Goal: Transaction & Acquisition: Download file/media

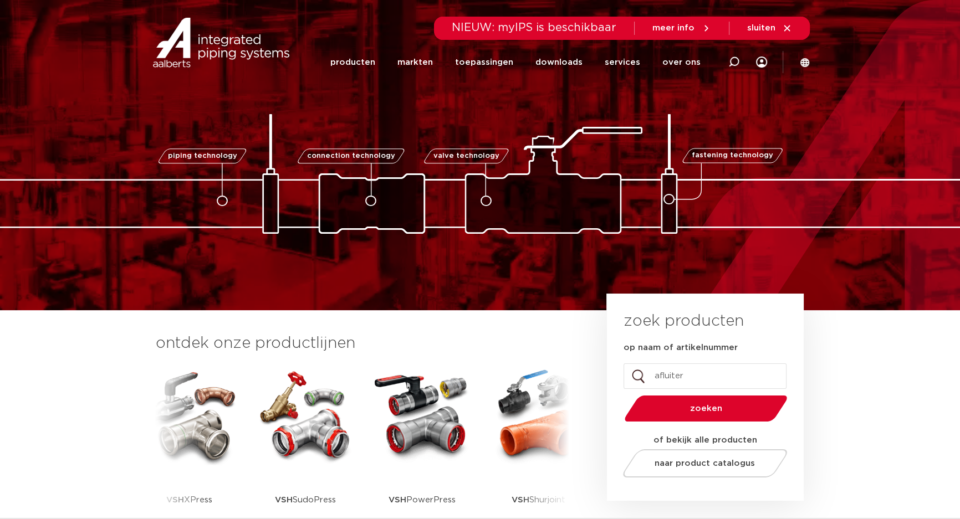
type input "afluiter"
click at [620, 395] on button "zoeken" at bounding box center [706, 409] width 172 height 28
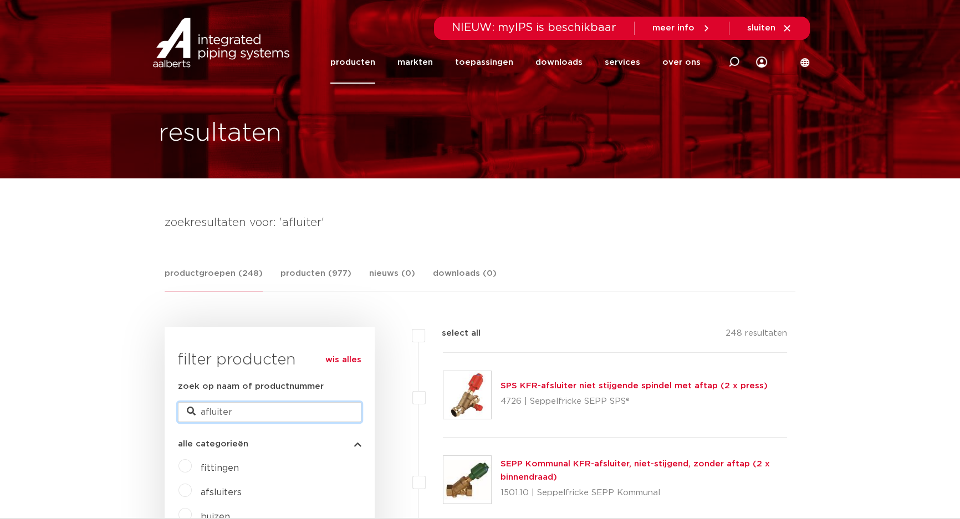
click at [215, 412] on input "afluiter" at bounding box center [269, 412] width 183 height 20
drag, startPoint x: 246, startPoint y: 416, endPoint x: 125, endPoint y: 412, distance: 120.3
type input "0497937"
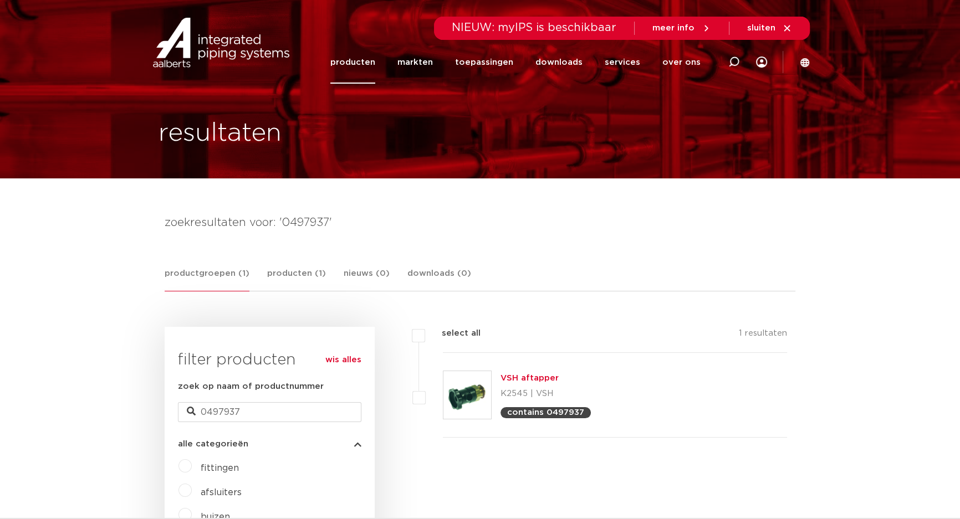
click at [509, 375] on link "VSH aftapper" at bounding box center [529, 378] width 58 height 8
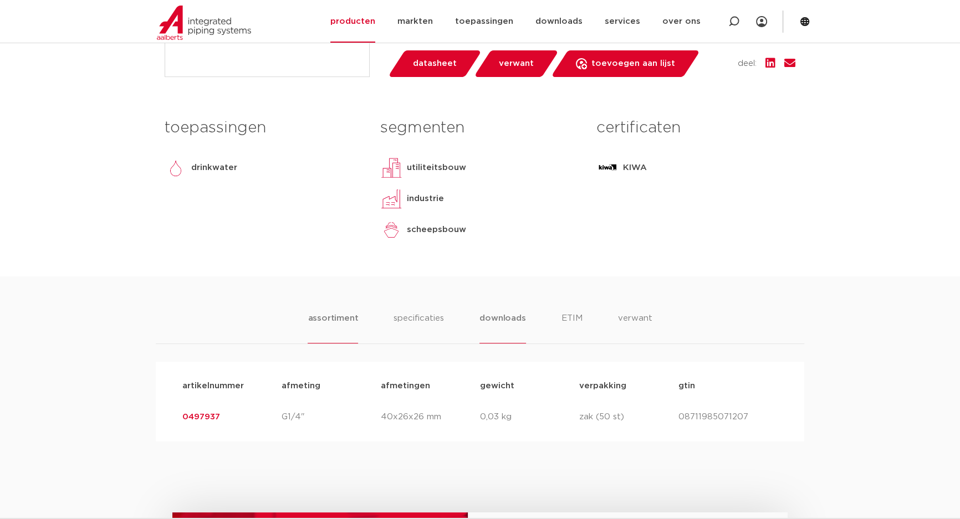
scroll to position [453, 0]
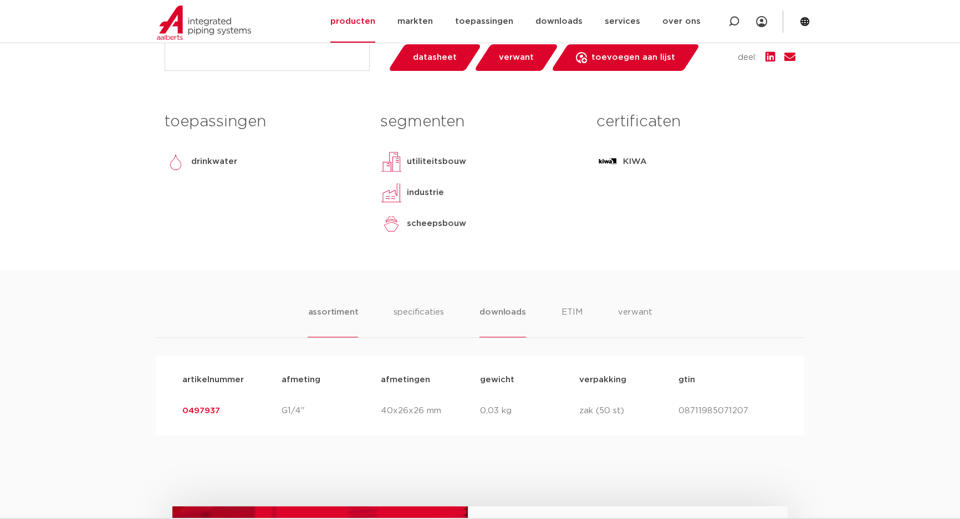
click at [479, 315] on ul "assortiment specificaties downloads ETIM verwant" at bounding box center [480, 322] width 344 height 32
click at [493, 311] on li "downloads" at bounding box center [502, 322] width 46 height 32
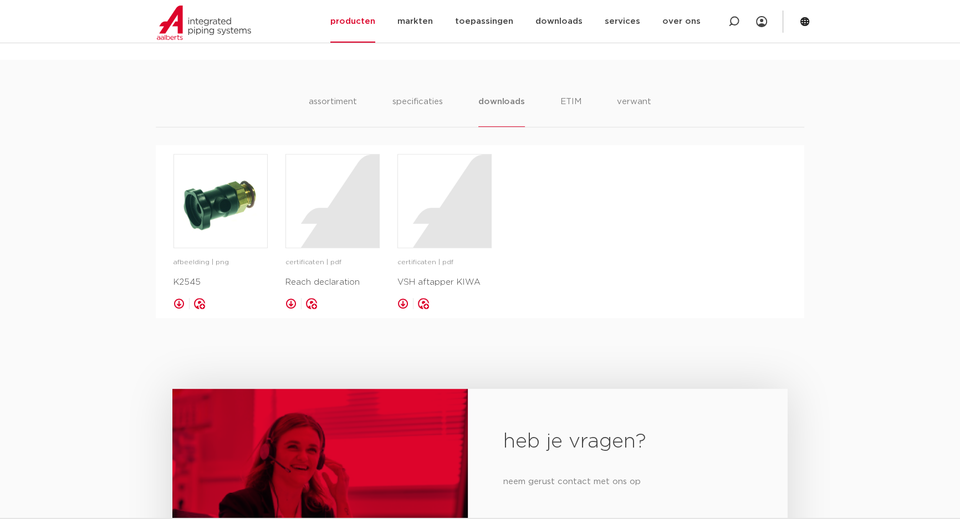
scroll to position [705, 0]
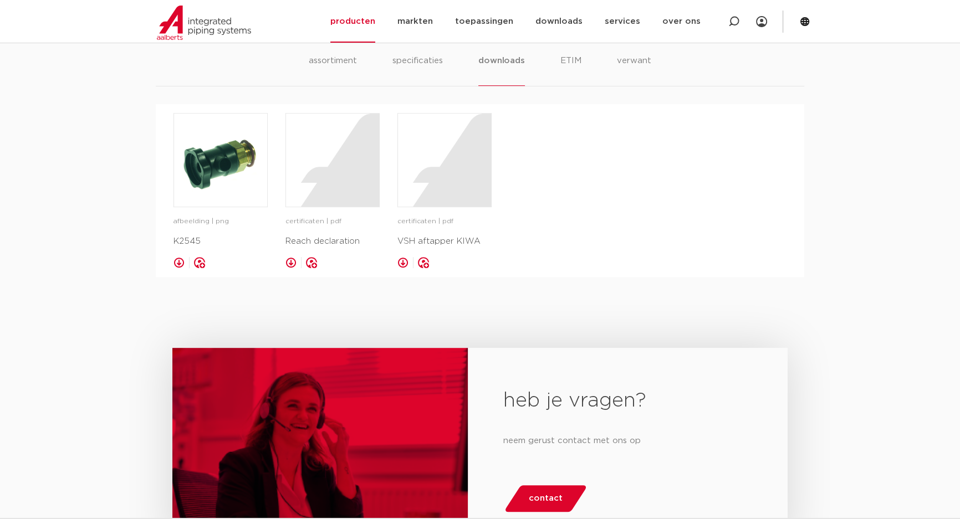
click at [399, 262] on link at bounding box center [402, 262] width 11 height 11
